Goal: Check status: Check status

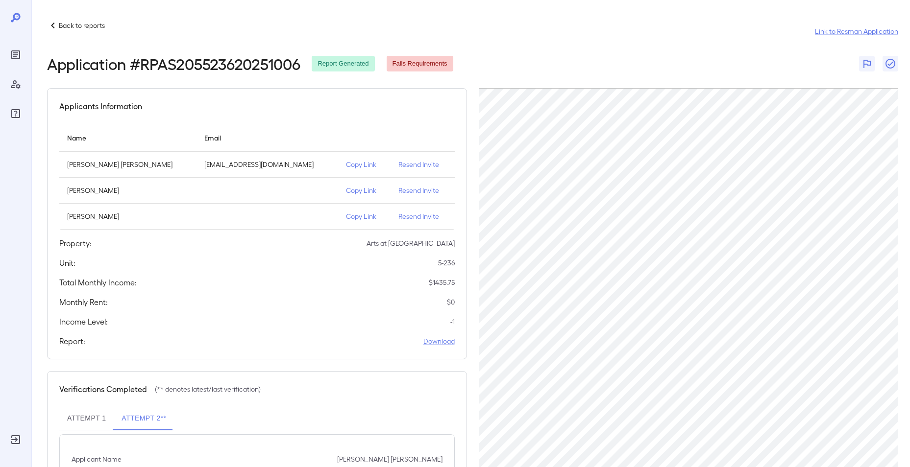
click at [85, 22] on p "Back to reports" at bounding box center [82, 26] width 46 height 10
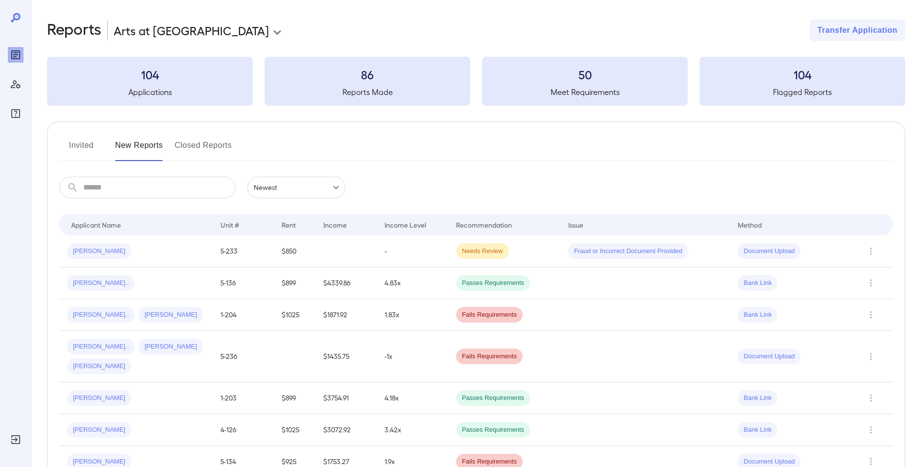
click at [225, 32] on body "**********" at bounding box center [458, 233] width 917 height 467
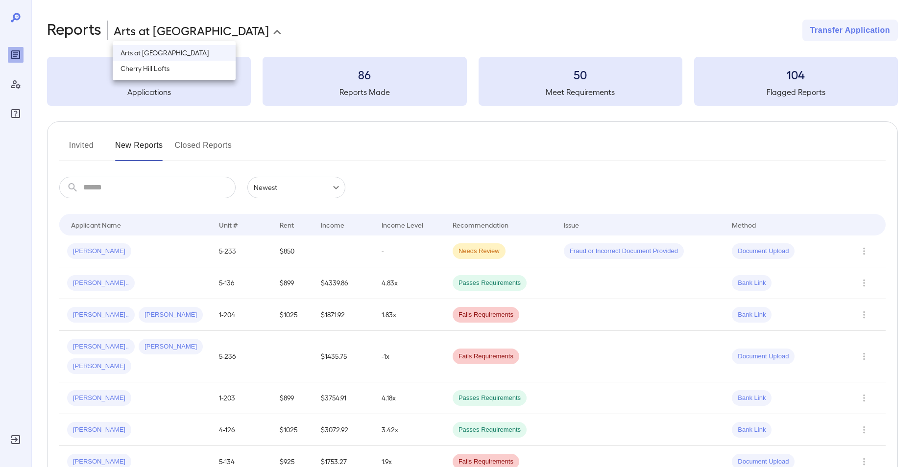
click at [208, 48] on li "Arts at [GEOGRAPHIC_DATA]" at bounding box center [174, 53] width 123 height 16
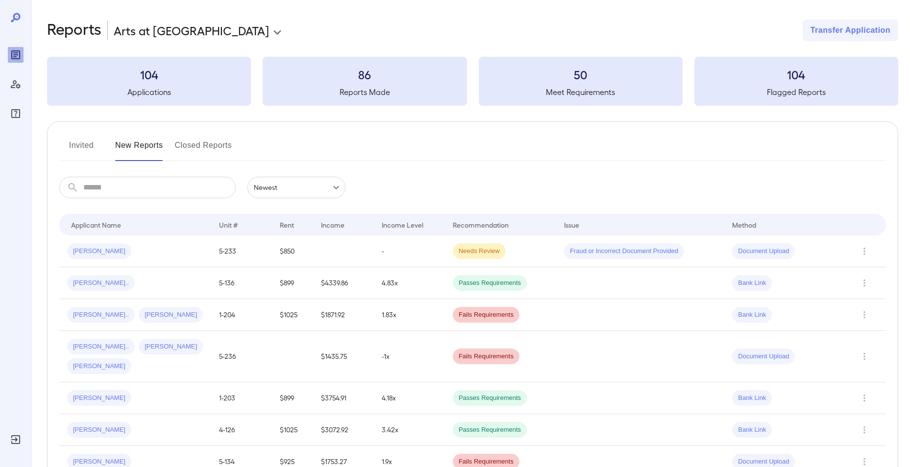
click at [88, 148] on button "Invited" at bounding box center [81, 150] width 44 height 24
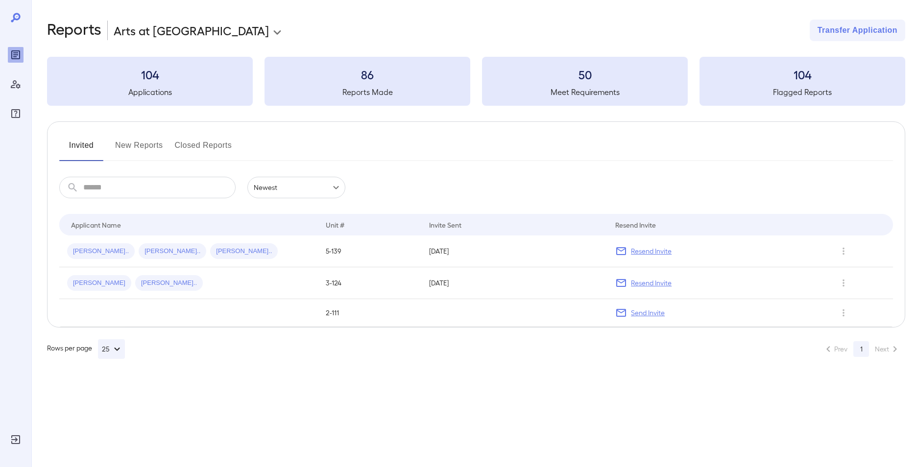
click at [153, 146] on button "New Reports" at bounding box center [139, 150] width 48 height 24
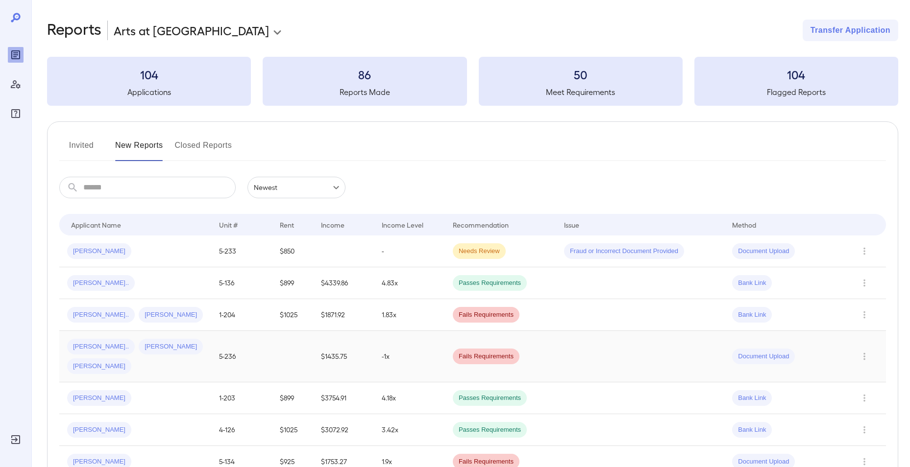
click at [93, 345] on span "[PERSON_NAME].." at bounding box center [101, 346] width 68 height 9
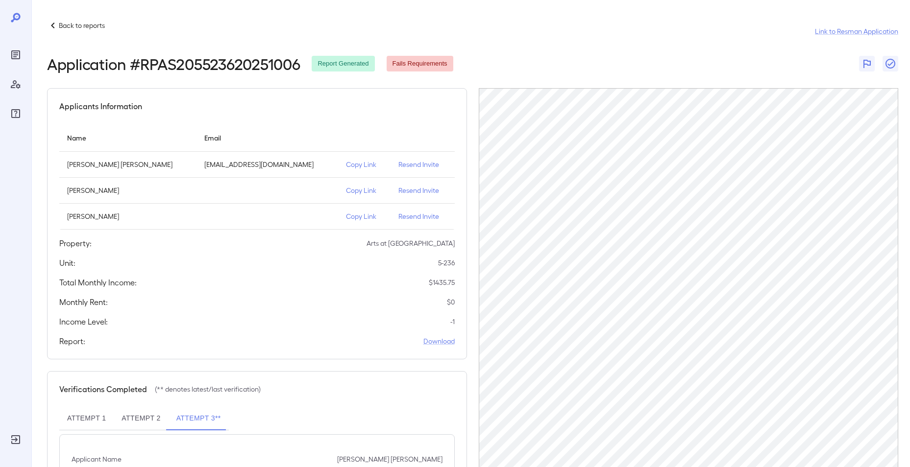
scroll to position [129, 0]
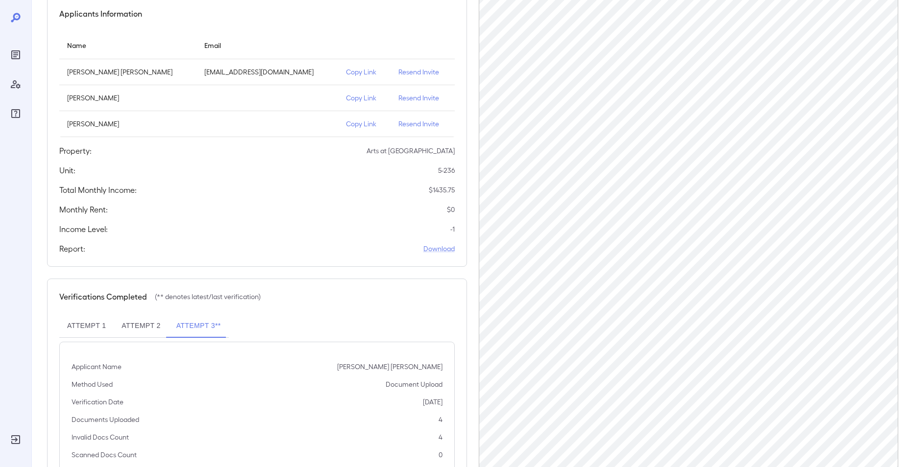
scroll to position [129, 0]
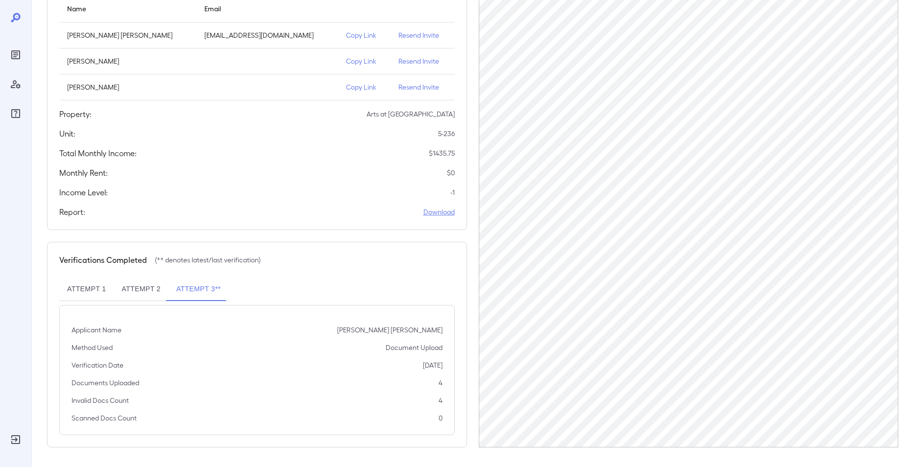
click at [434, 216] on link "Download" at bounding box center [438, 212] width 31 height 10
